Goal: Ask a question: Seek information or help from site administrators or community

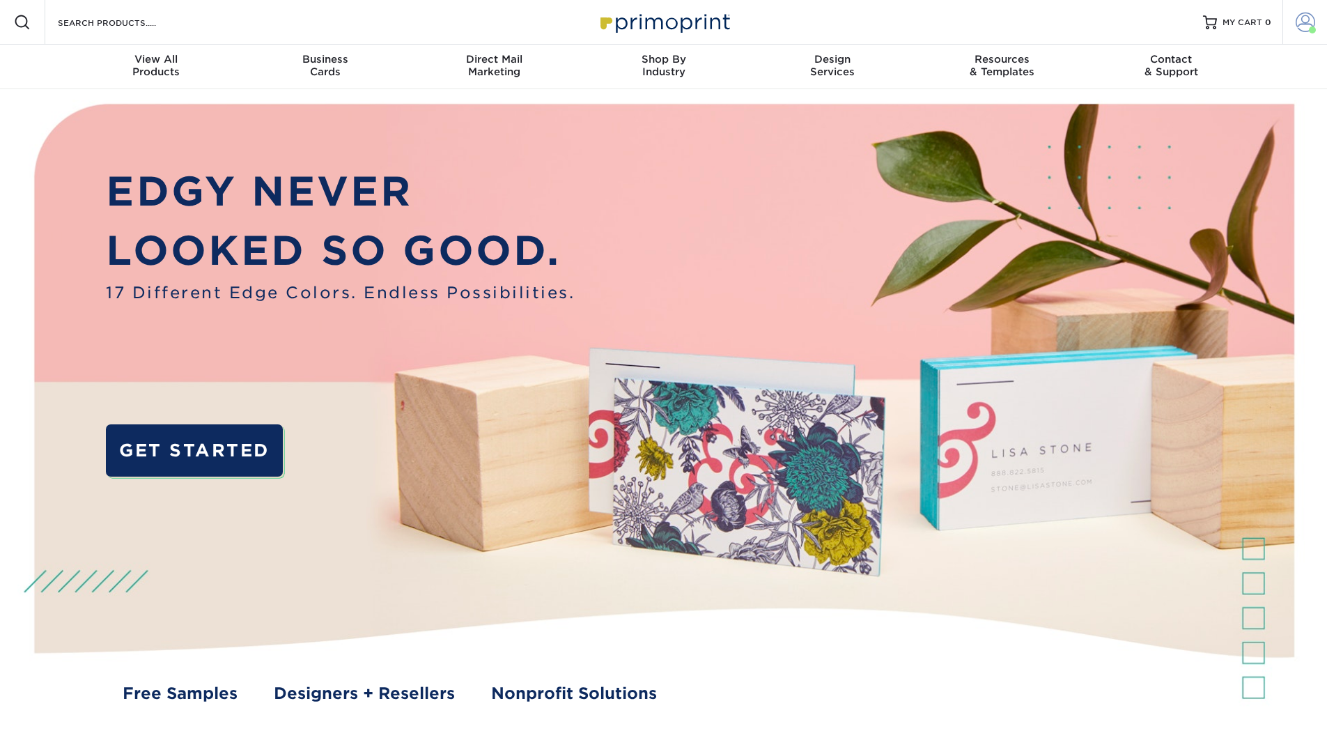
click at [1306, 31] on span at bounding box center [1306, 23] width 20 height 20
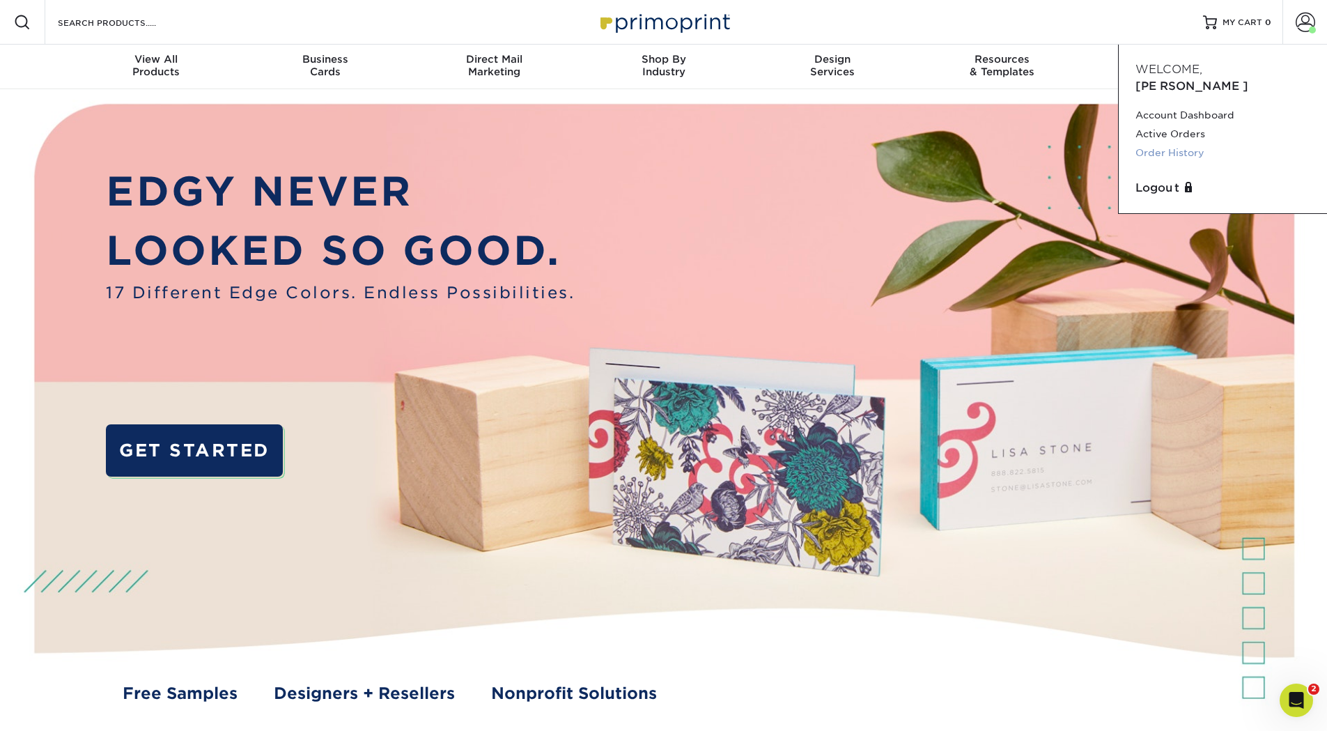
click at [1159, 144] on link "Order History" at bounding box center [1223, 153] width 175 height 19
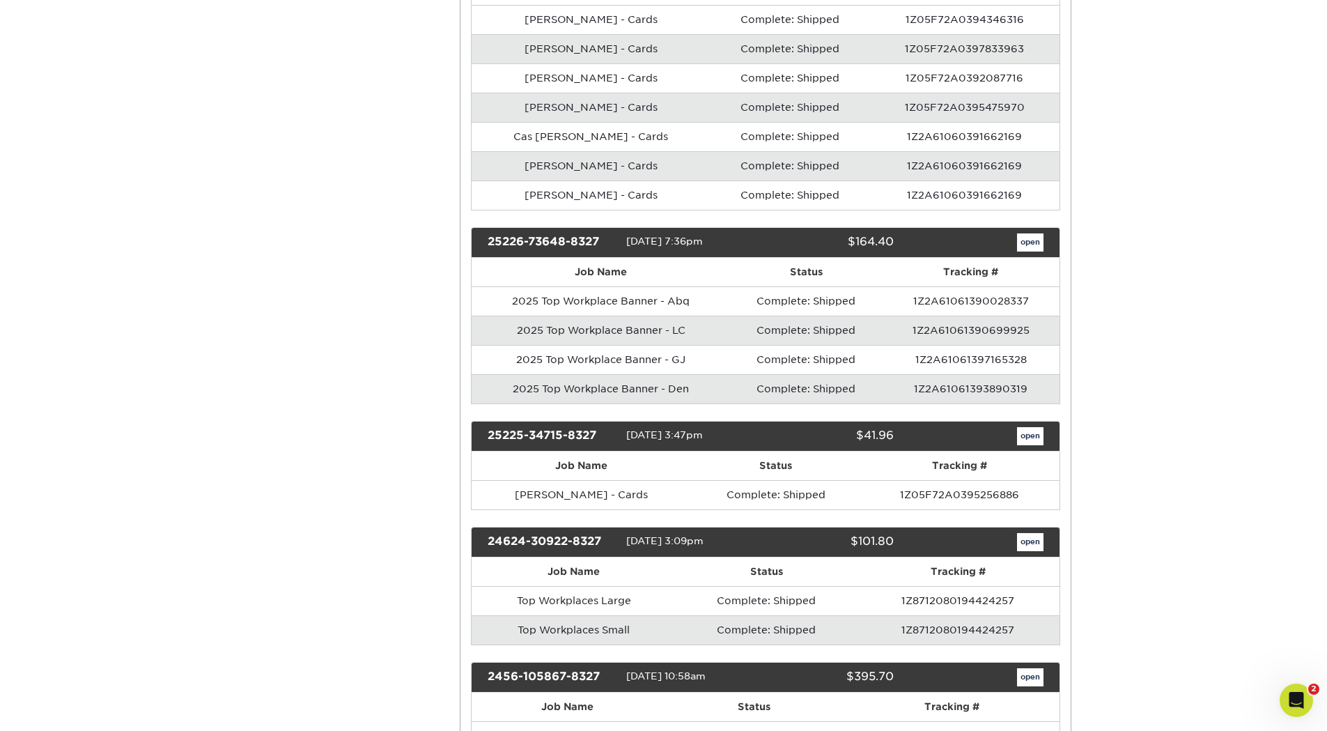
scroll to position [3135, 0]
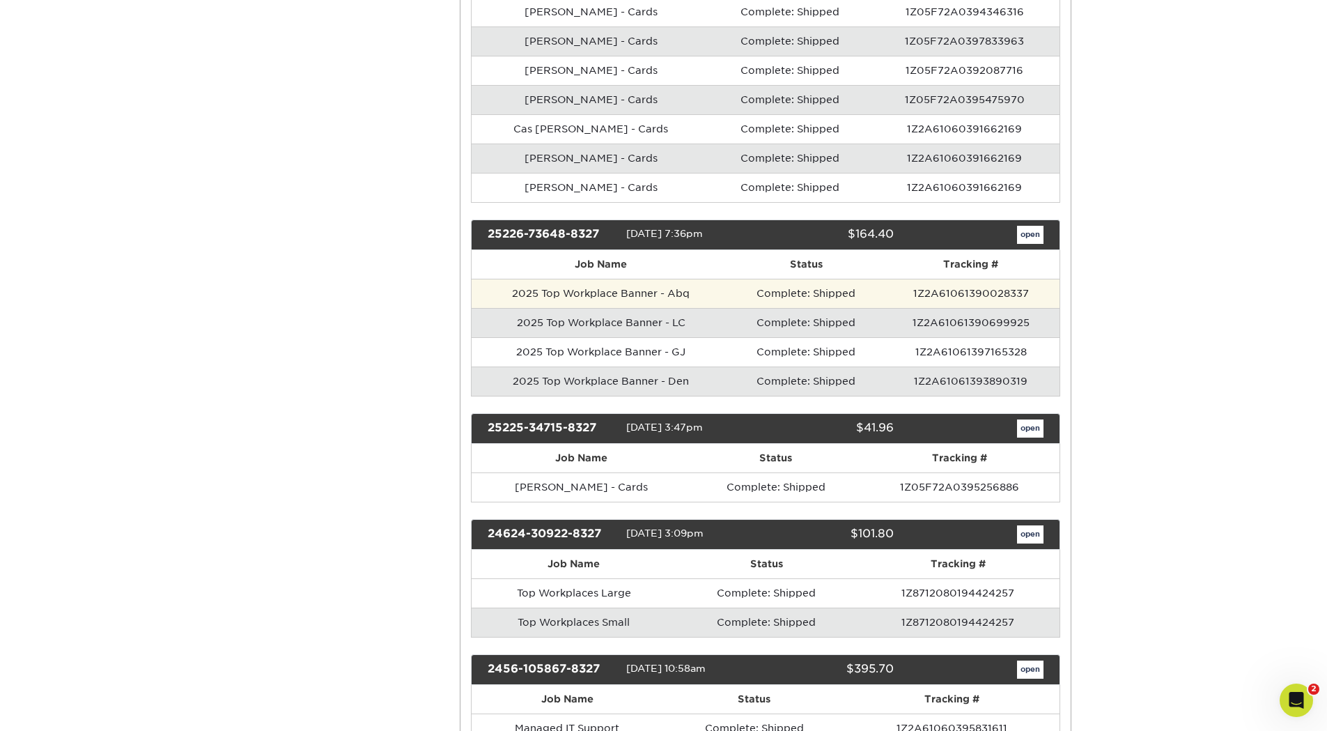
click at [651, 296] on td "2025 Top Workplace Banner - Abq" at bounding box center [601, 293] width 258 height 29
click at [563, 297] on td "2025 Top Workplace Banner - Abq" at bounding box center [601, 293] width 258 height 29
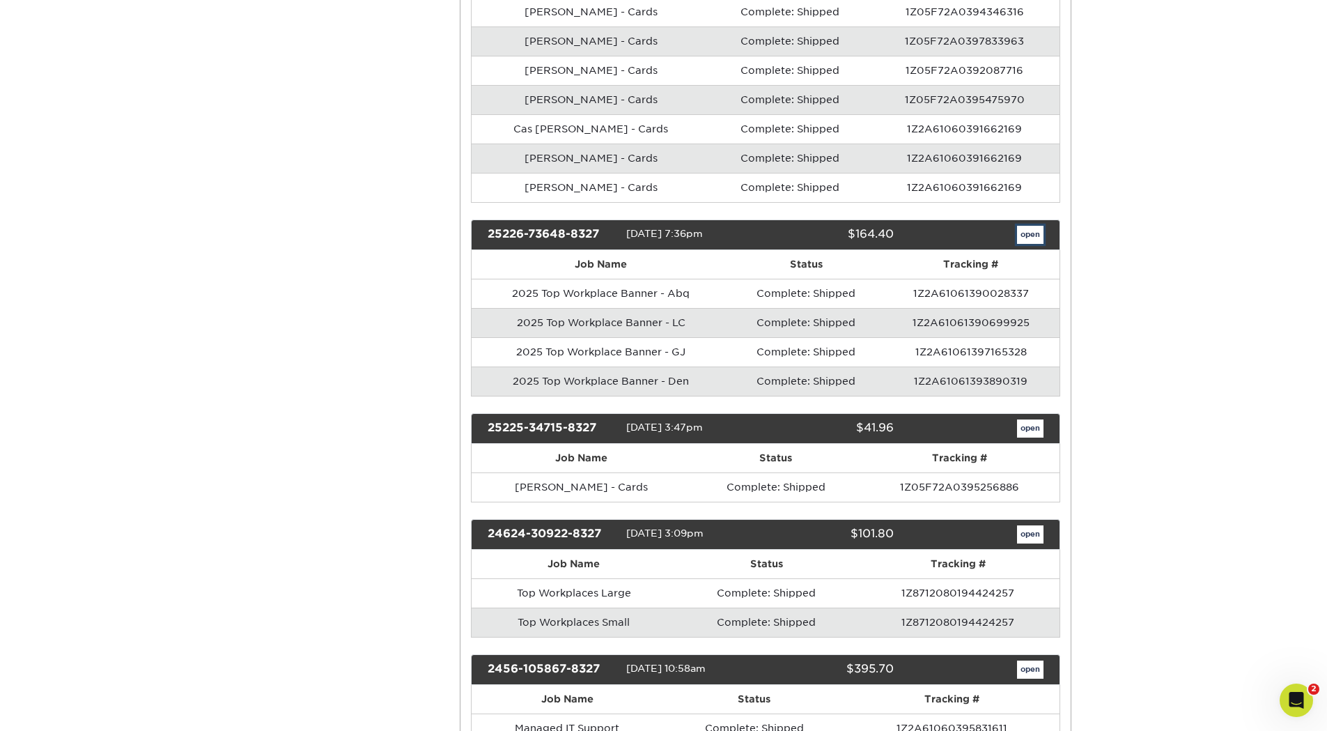
click at [1028, 236] on link "open" at bounding box center [1030, 235] width 26 height 18
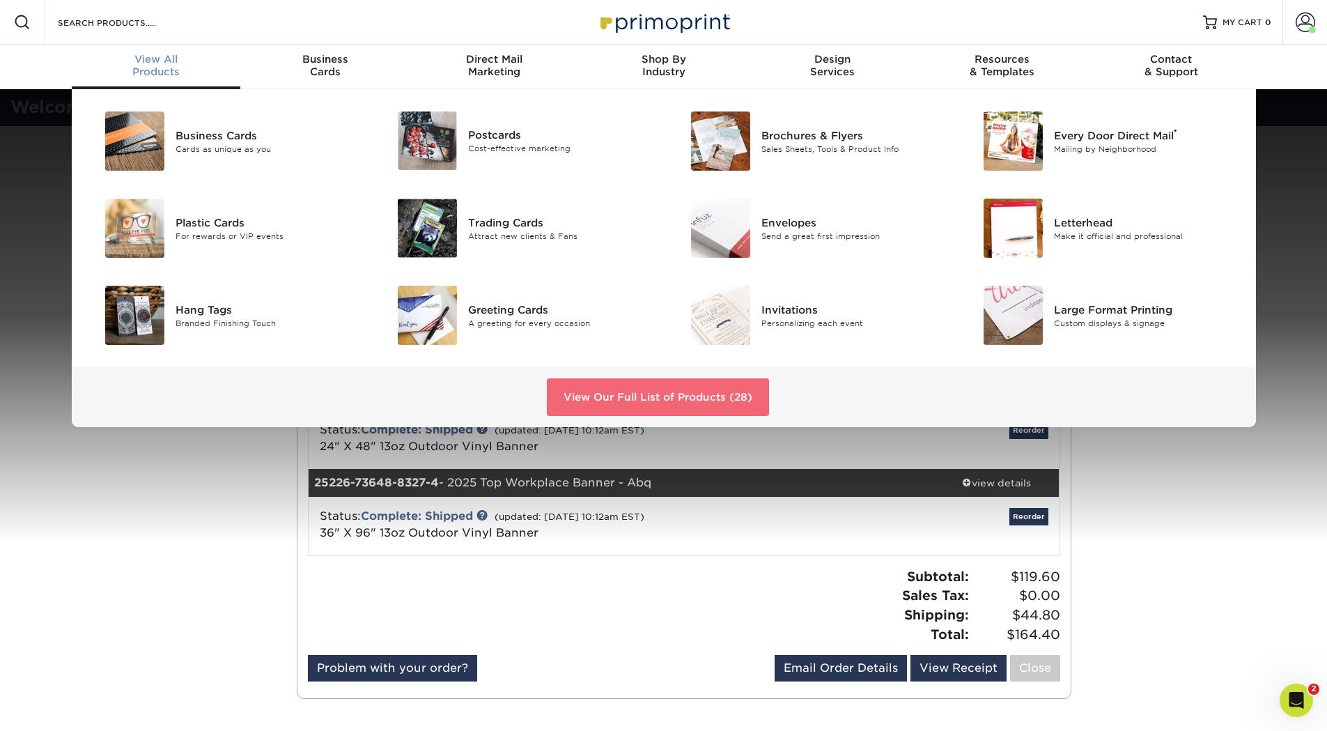
click at [681, 402] on link "View Our Full List of Products (28)" at bounding box center [658, 397] width 222 height 38
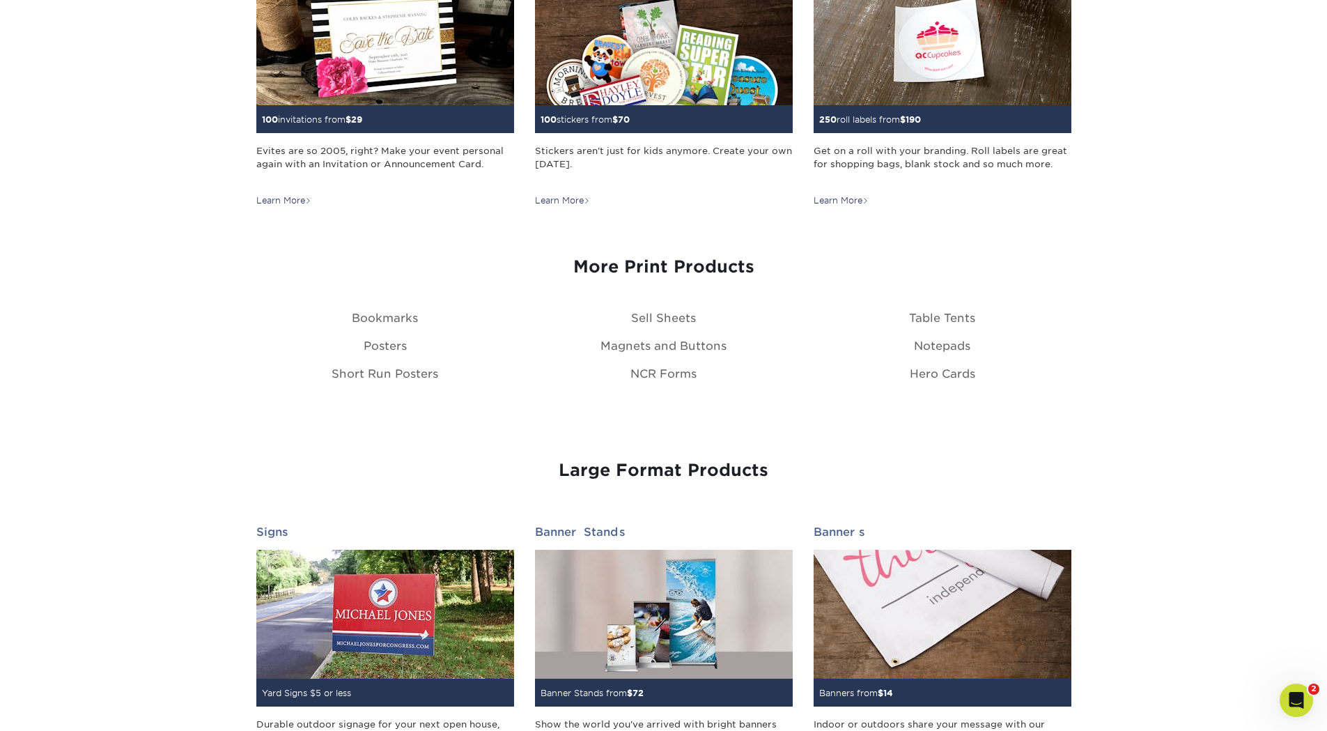
scroll to position [1742, 0]
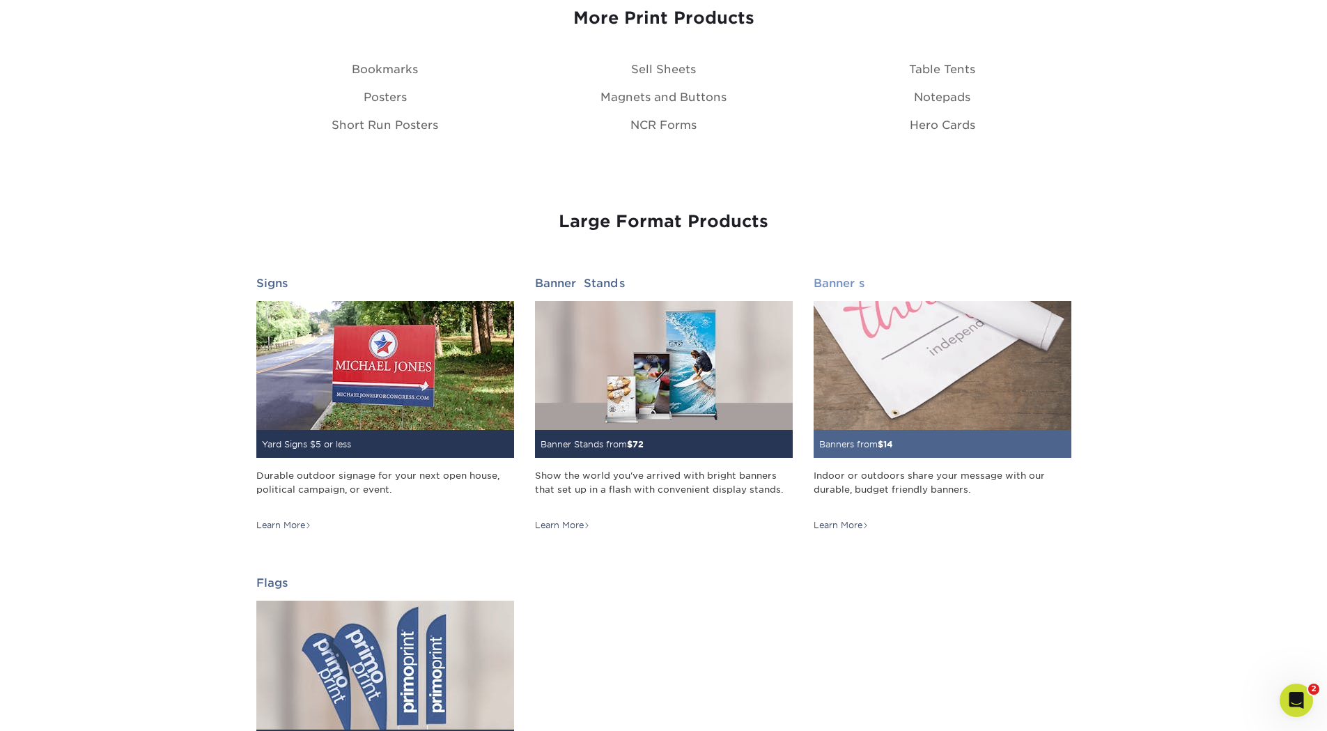
click at [834, 284] on h2 "Banners" at bounding box center [943, 283] width 258 height 13
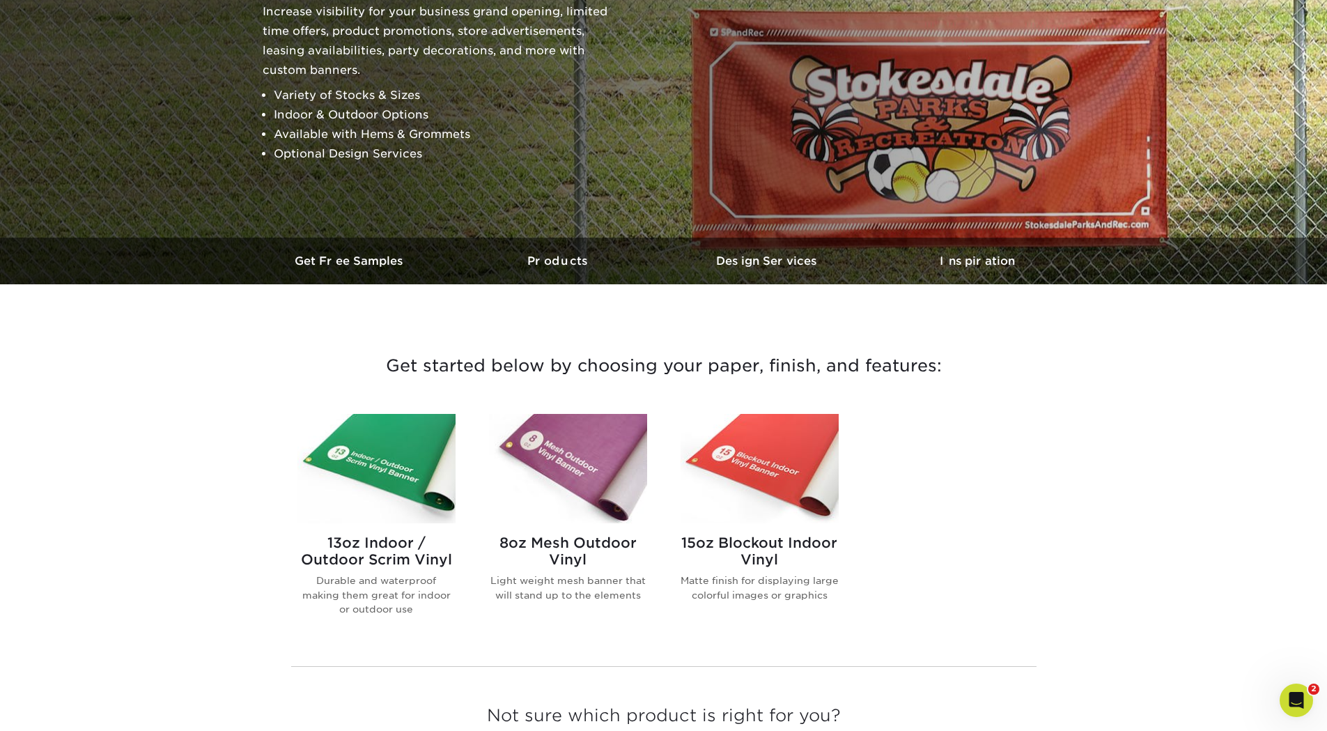
scroll to position [418, 0]
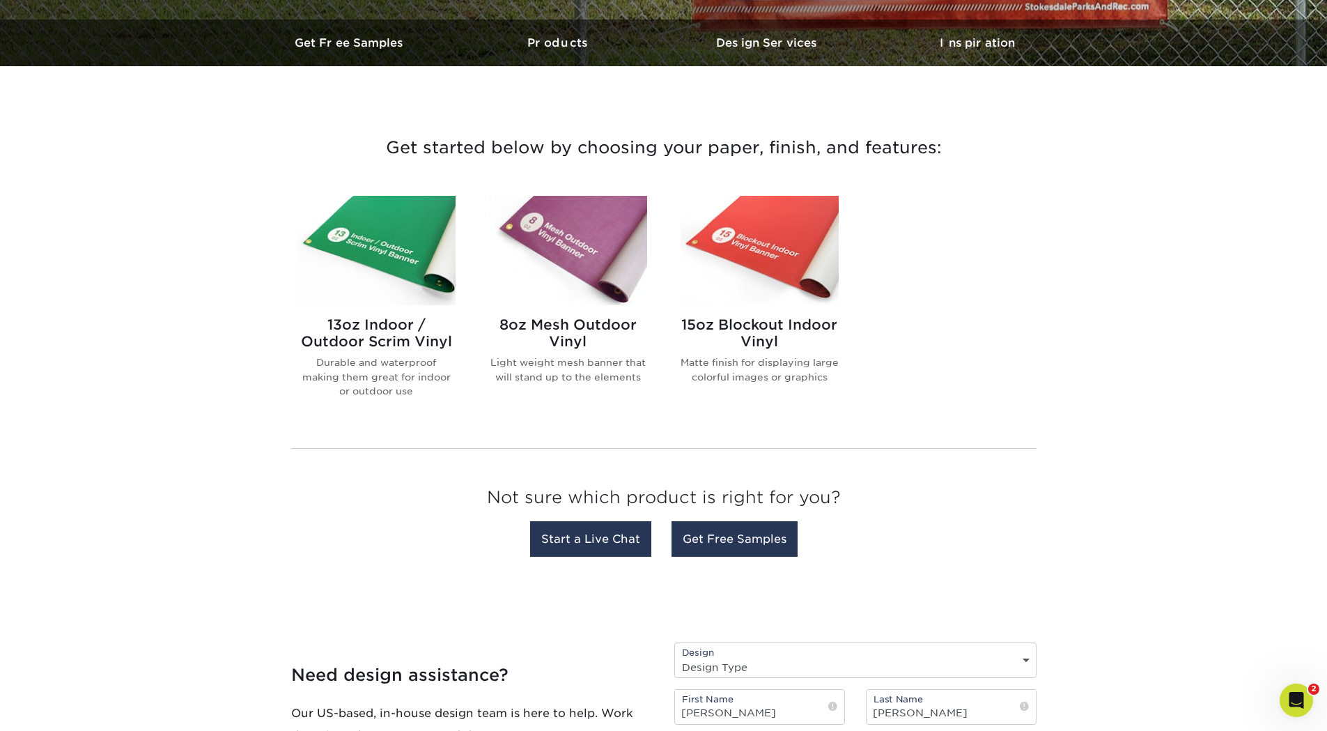
click at [382, 261] on img at bounding box center [376, 250] width 158 height 109
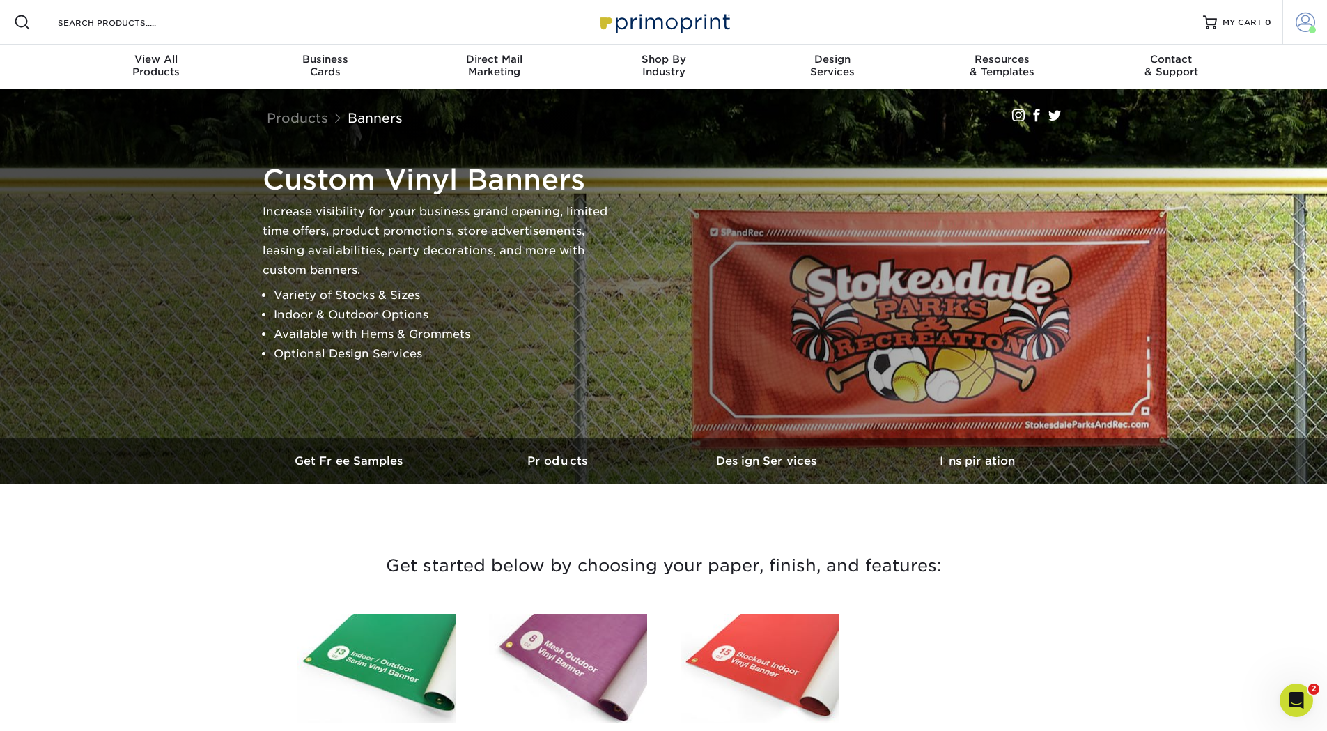
click at [1301, 24] on span at bounding box center [1306, 23] width 20 height 20
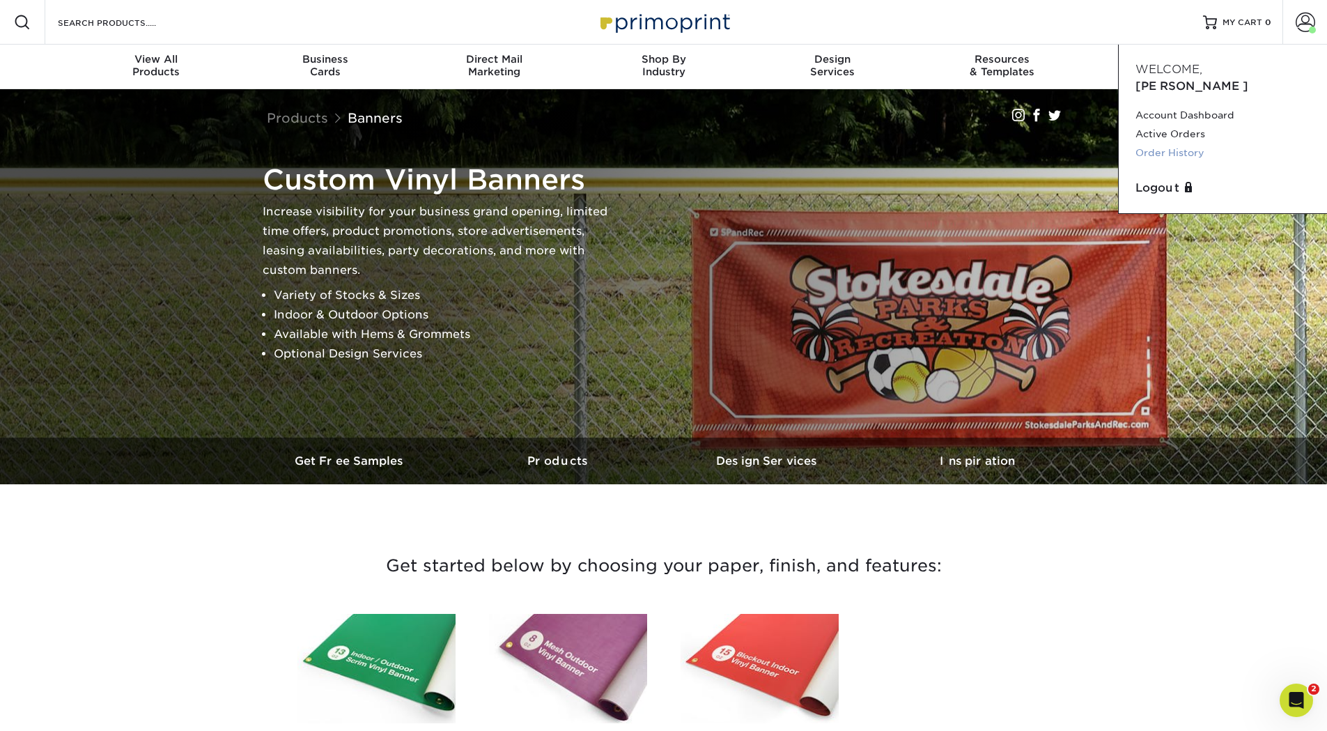
click at [1161, 144] on link "Order History" at bounding box center [1223, 153] width 175 height 19
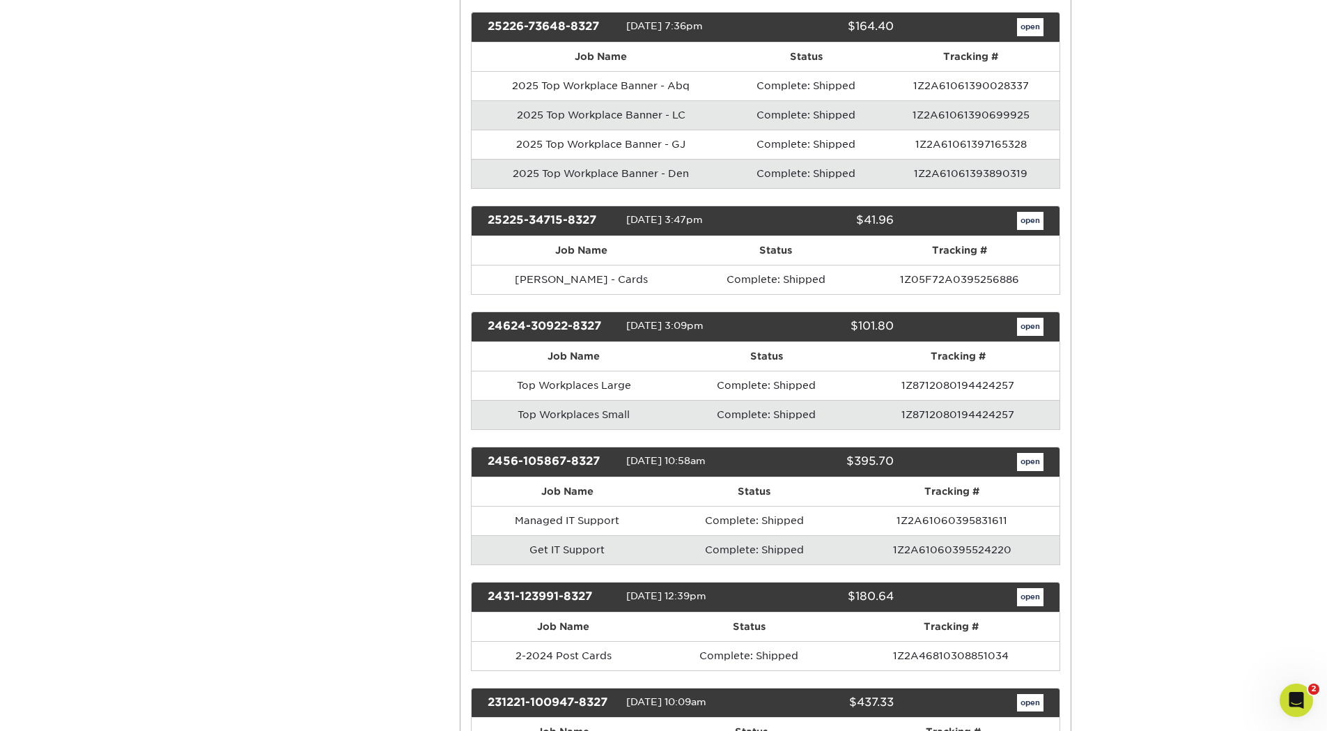
scroll to position [3274, 0]
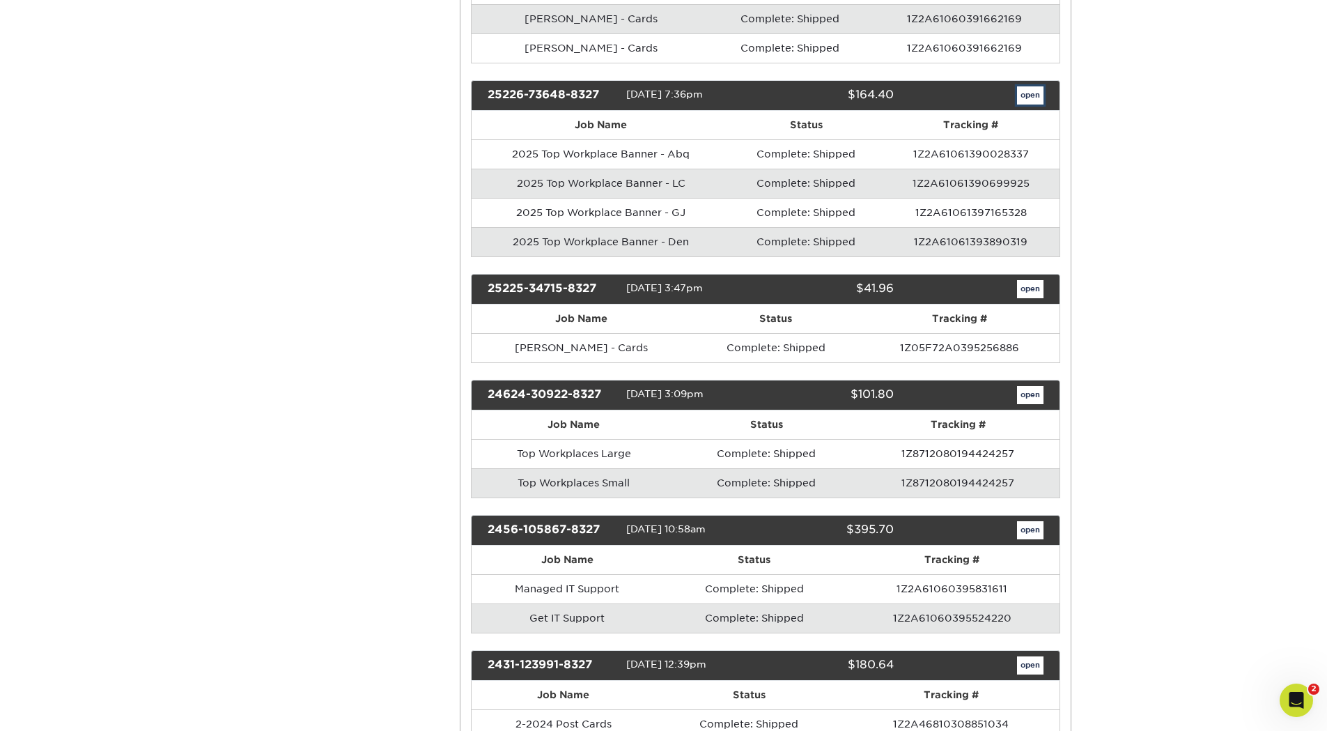
click at [1033, 93] on link "open" at bounding box center [1030, 95] width 26 height 18
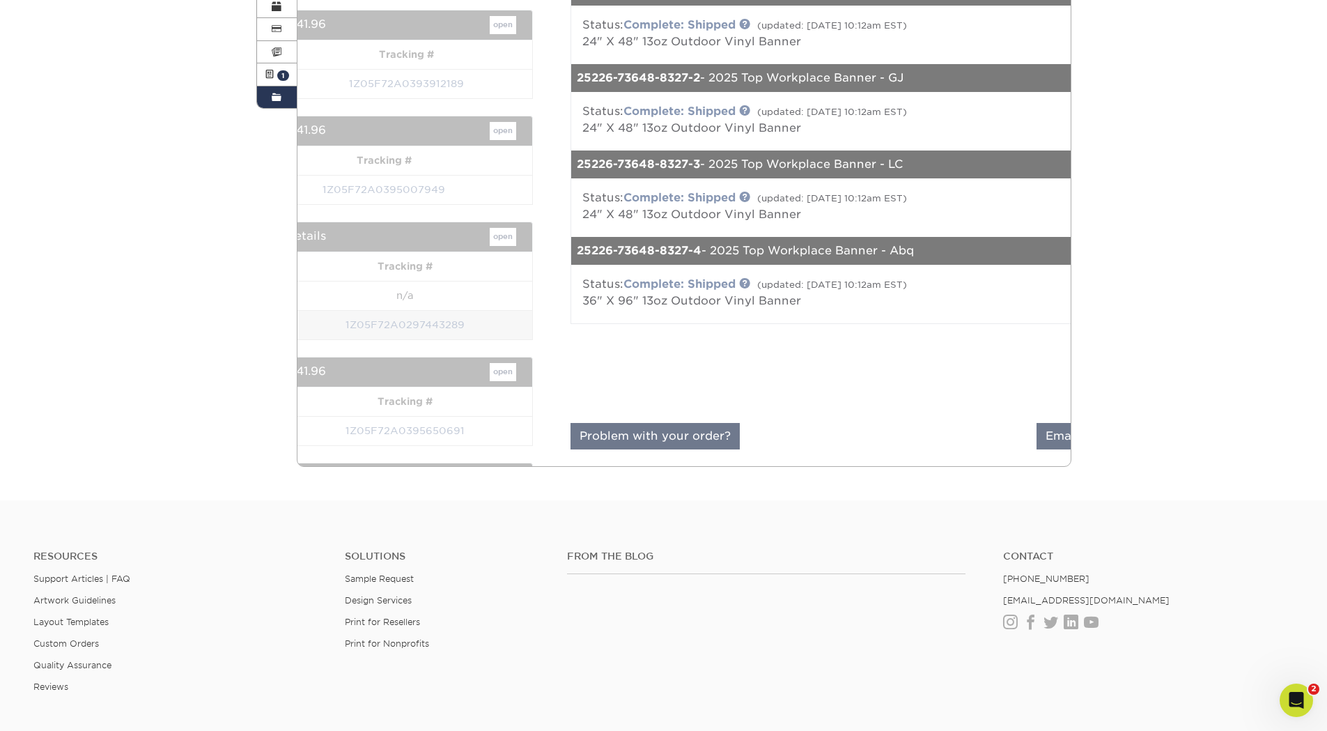
scroll to position [279, 0]
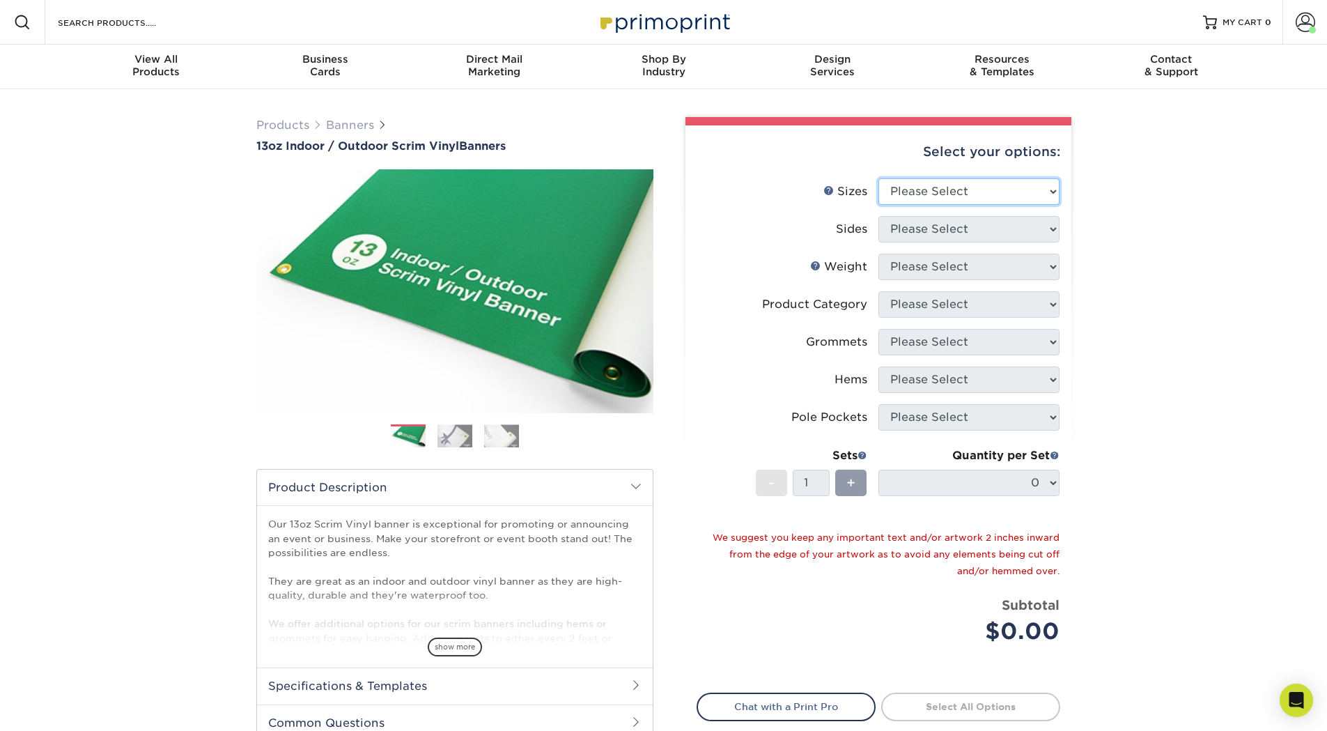
click at [906, 193] on select "Please Select 24" x 36" 24" x 48" 36" x 48" 36" x 60" 36" x 72" 36" x 96" 36" x…" at bounding box center [969, 191] width 181 height 26
select select "36.00x72.00"
click at [879, 178] on select "Please Select 24" x 36" 24" x 48" 36" x 48" 36" x 60" 36" x 72" 36" x 96" 36" x…" at bounding box center [969, 191] width 181 height 26
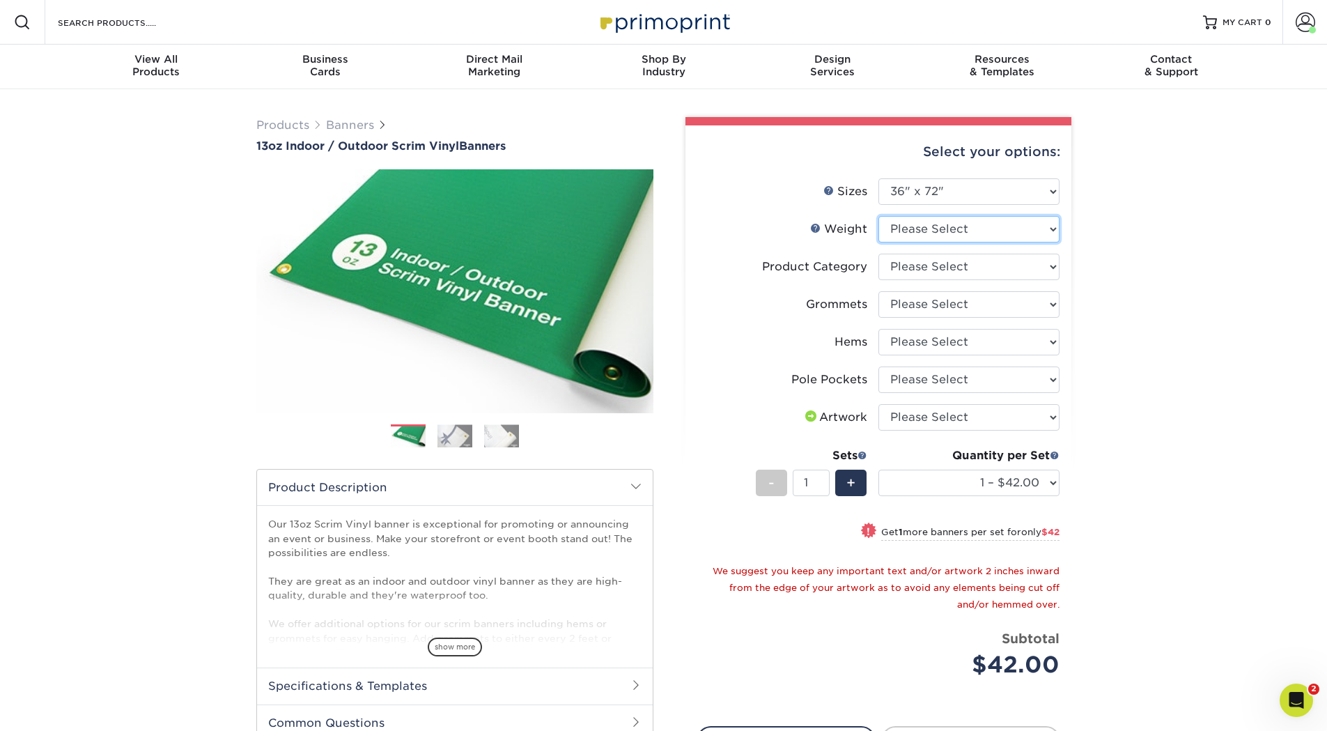
click at [920, 227] on select "Please Select 13OZ" at bounding box center [969, 229] width 181 height 26
select select "13OZ"
click at [879, 216] on select "Please Select 13OZ" at bounding box center [969, 229] width 181 height 26
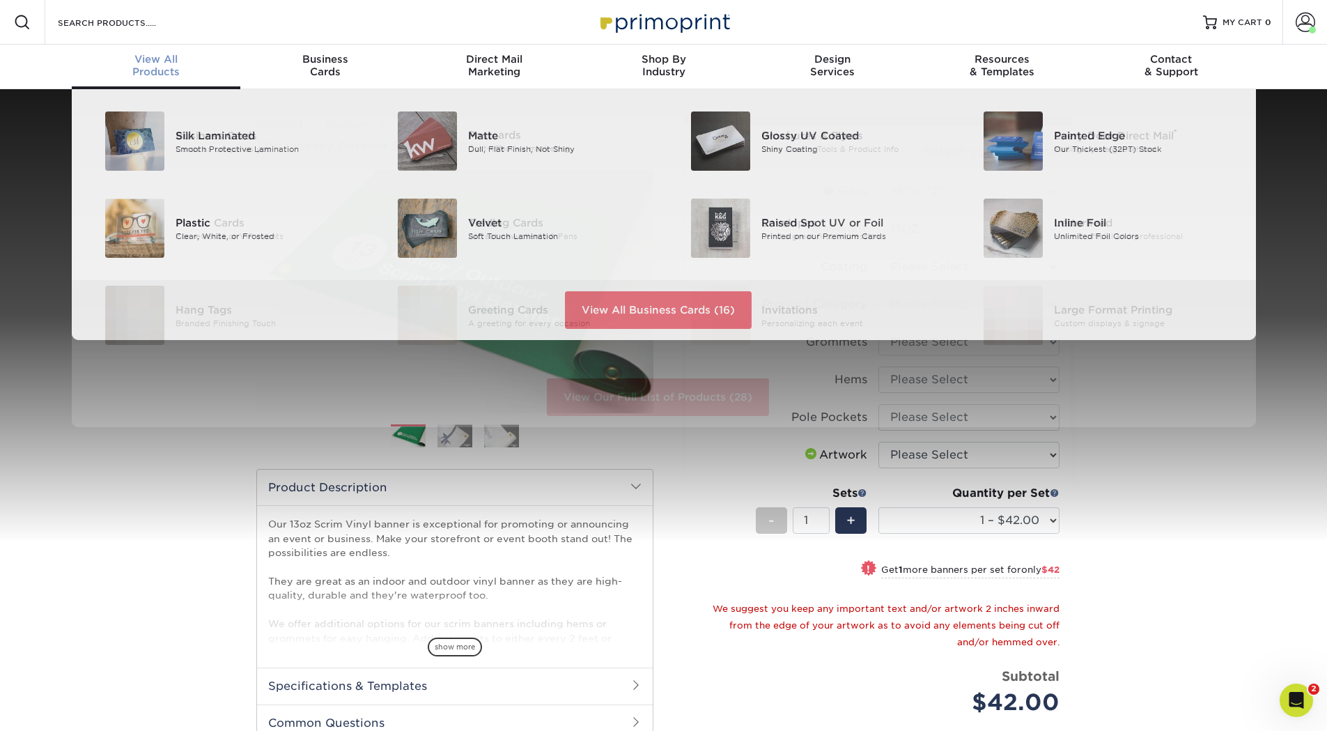
click at [140, 65] on div "View All Products" at bounding box center [156, 65] width 169 height 25
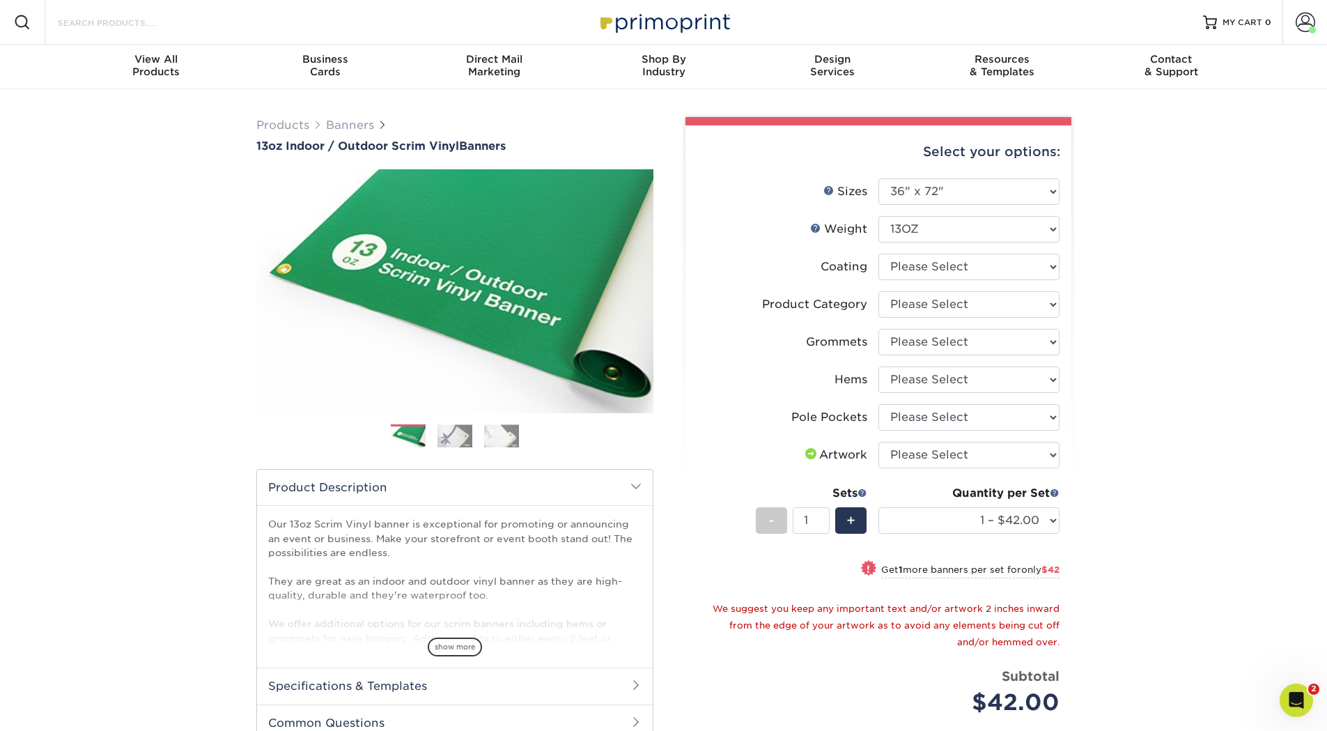
click at [70, 19] on input "Search Products" at bounding box center [124, 22] width 136 height 17
type input "mesh"
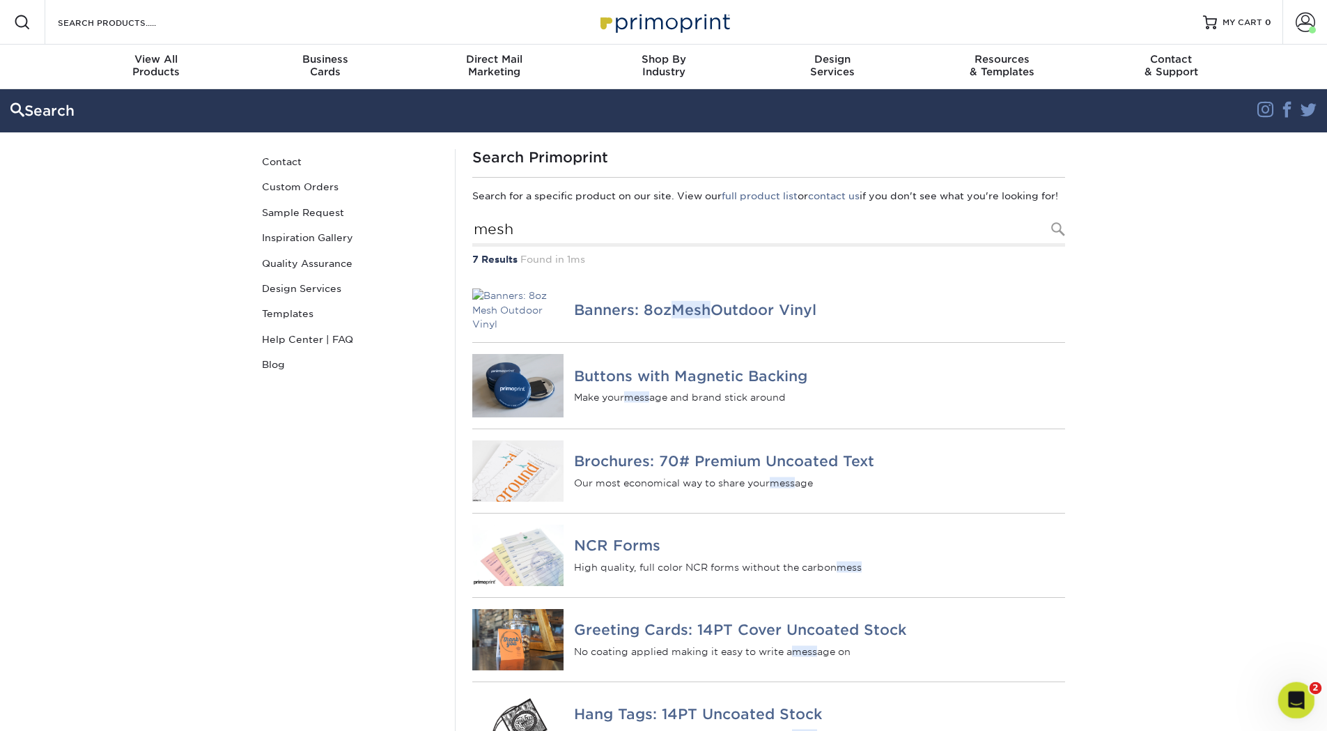
click at [1299, 697] on icon "Open Intercom Messenger" at bounding box center [1294, 698] width 23 height 23
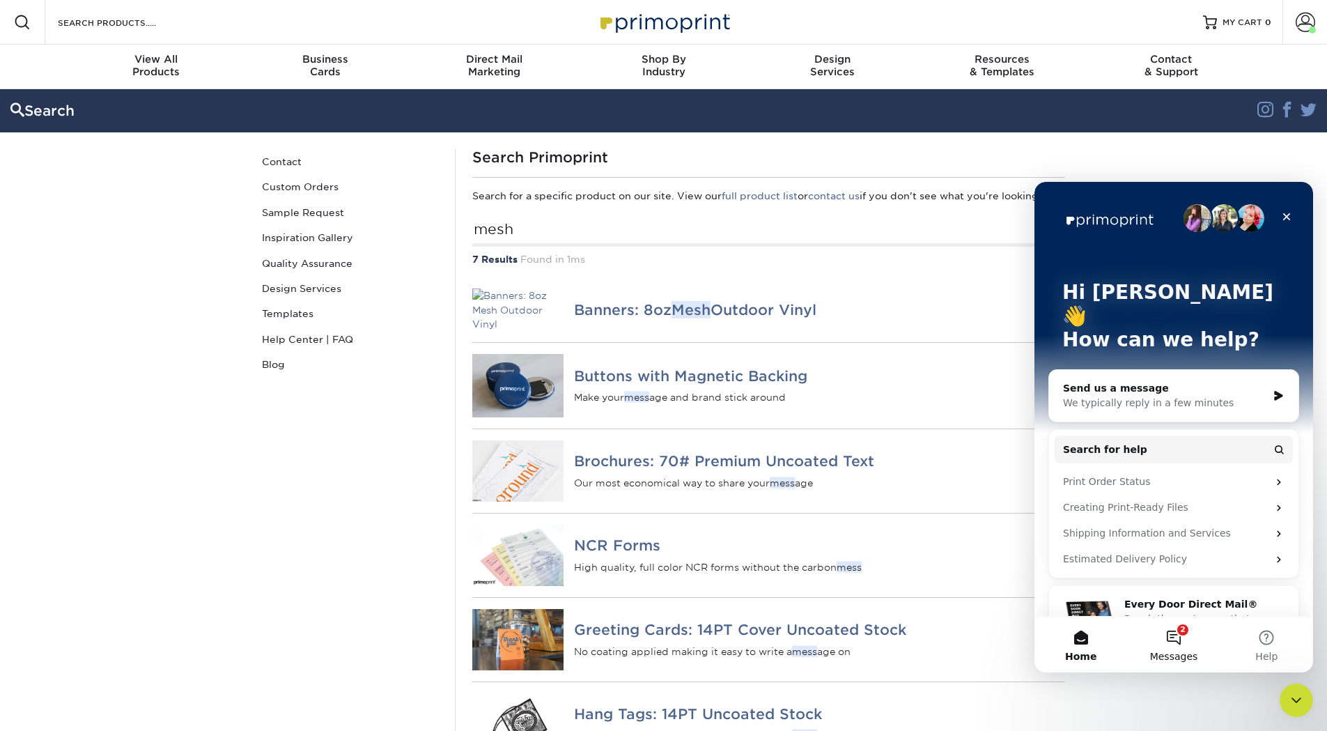
click at [1177, 642] on button "2 Messages" at bounding box center [1173, 645] width 93 height 56
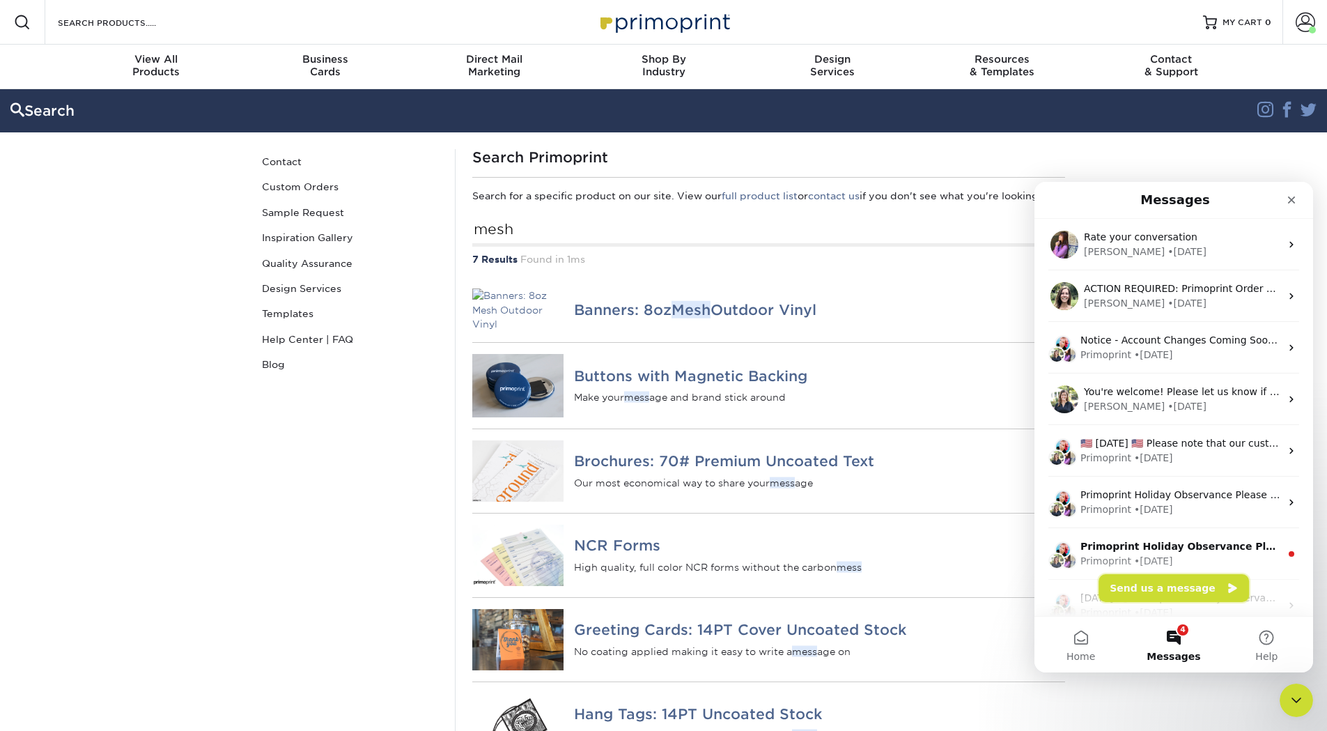
click at [1173, 593] on button "Send us a message" at bounding box center [1174, 588] width 150 height 28
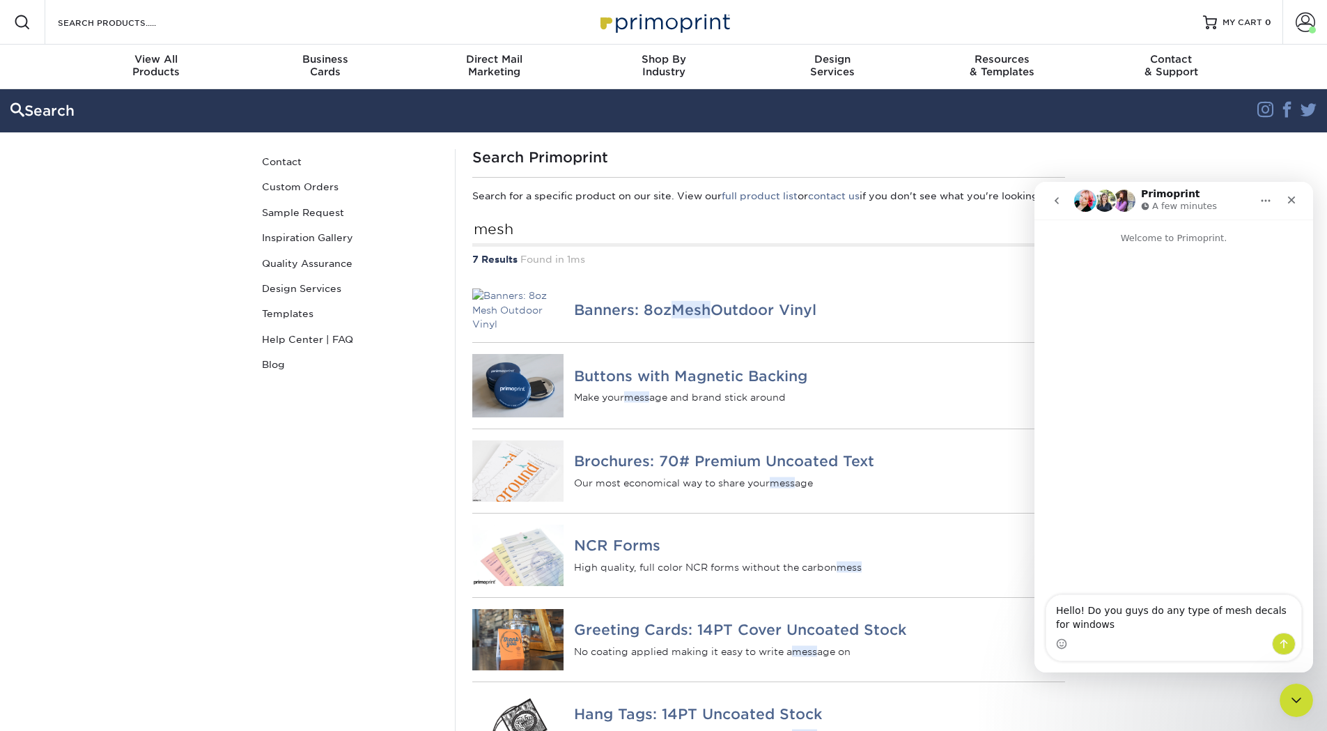
type textarea "Hello! Do you guys do any type of mesh decals for windows?"
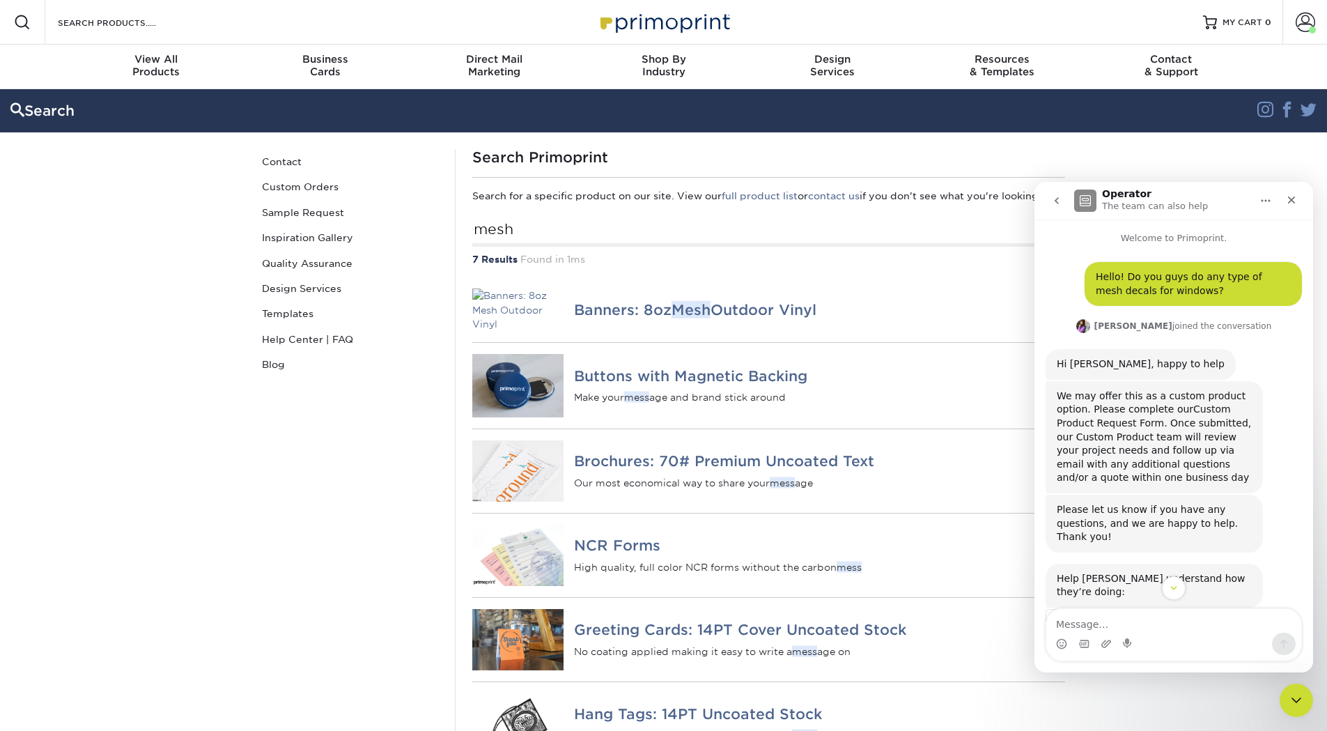
click at [1101, 421] on link "Custom Product Request Form" at bounding box center [1144, 415] width 174 height 25
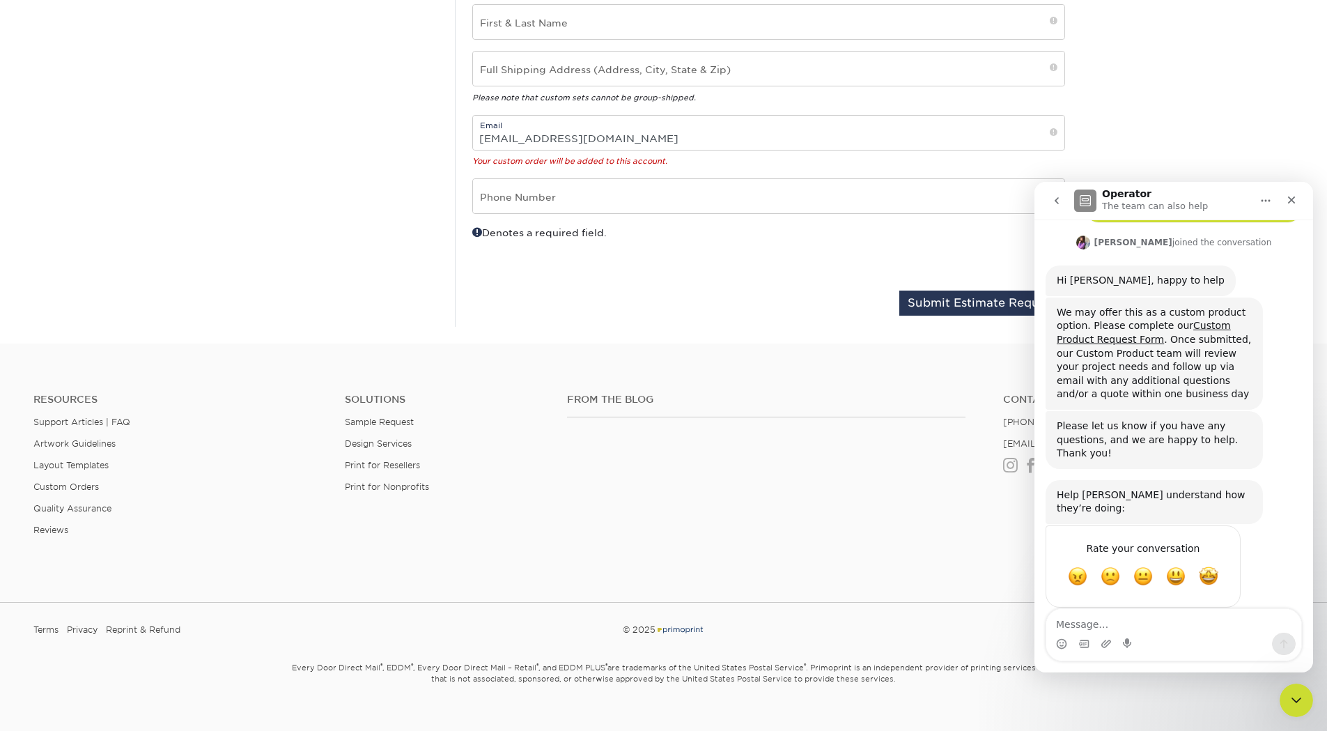
scroll to position [705, 0]
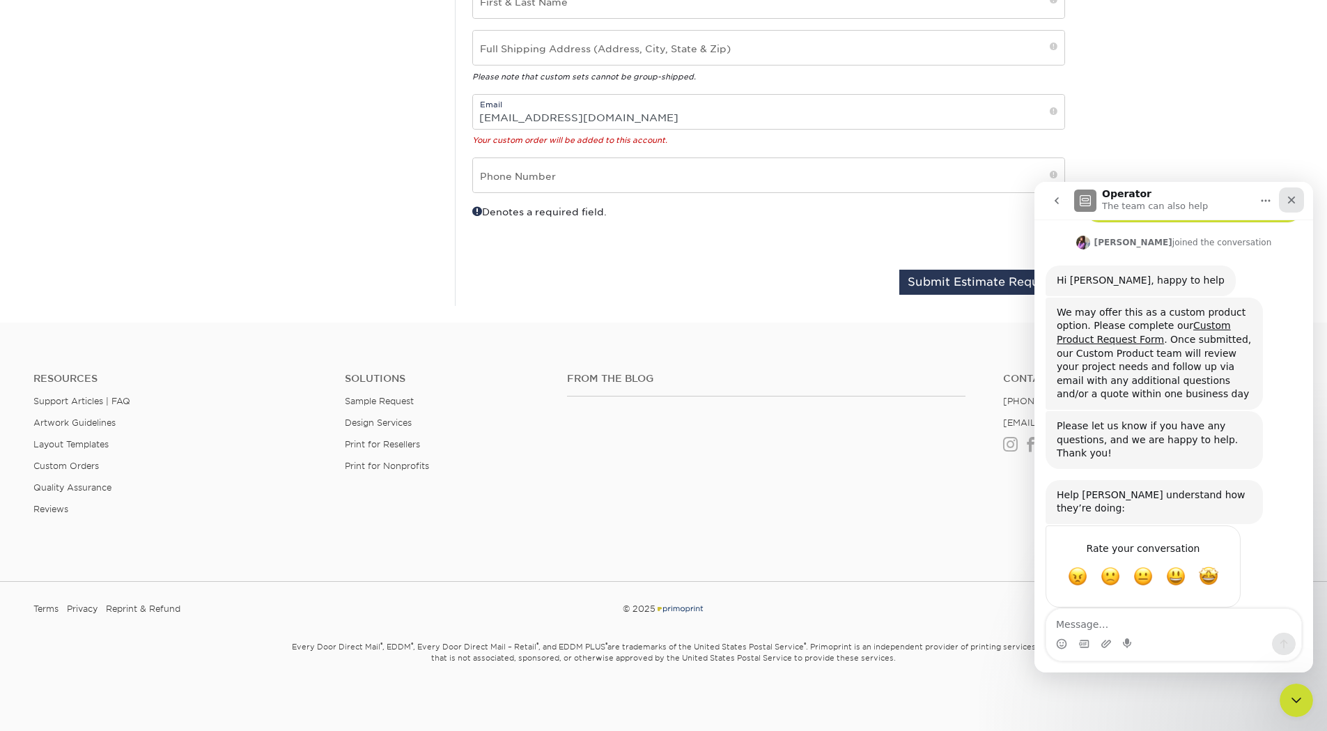
click at [1298, 202] on div "Close" at bounding box center [1291, 199] width 25 height 25
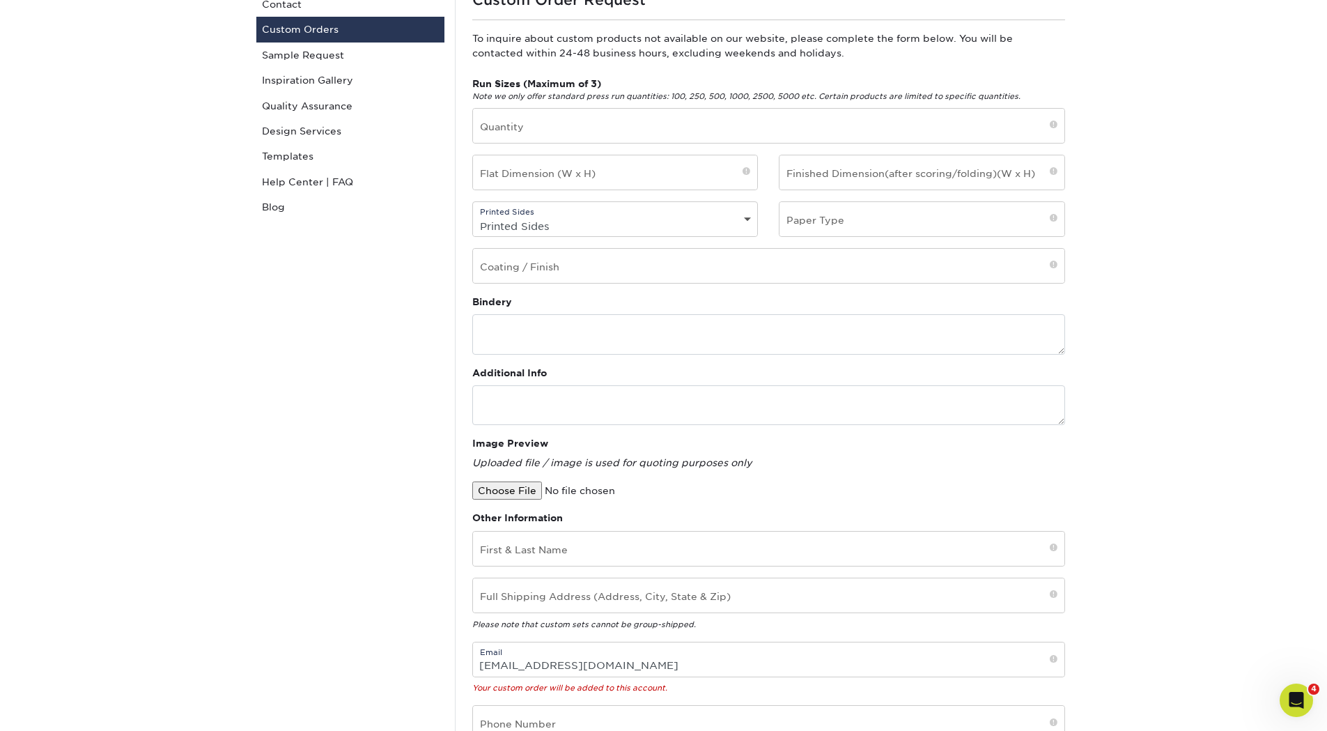
scroll to position [0, 0]
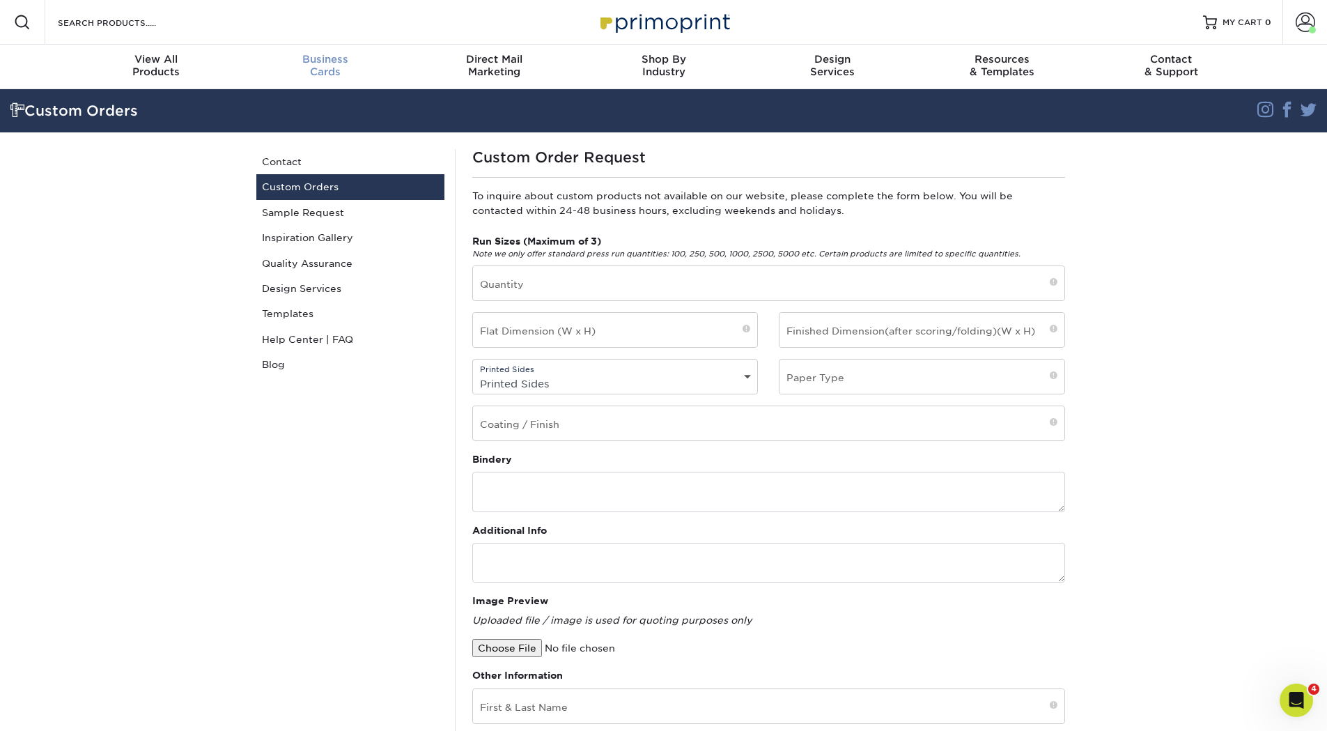
click at [320, 59] on span "Business" at bounding box center [324, 59] width 169 height 13
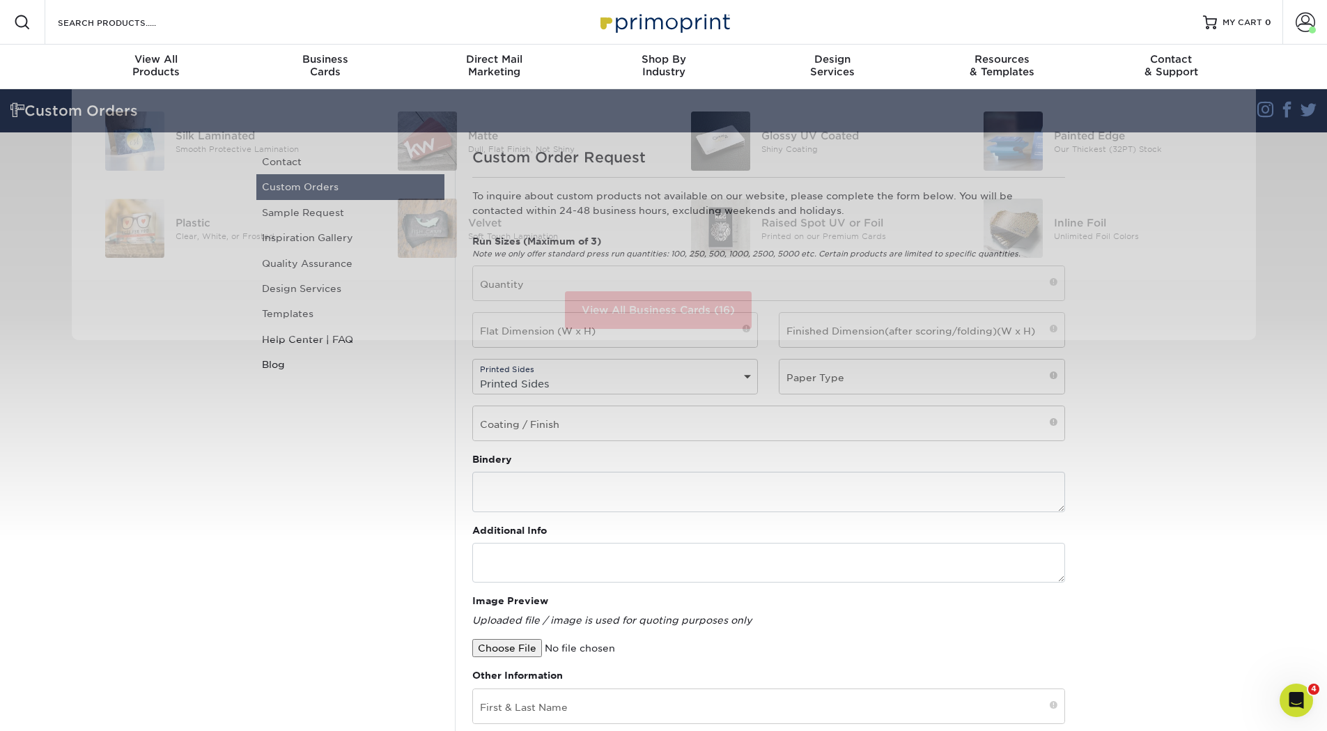
click at [299, 473] on div "Resources Menu Search Products Account Welcome, [GEOGRAPHIC_DATA] Account Dashb…" at bounding box center [663, 718] width 1327 height 1436
